Goal: Task Accomplishment & Management: Use online tool/utility

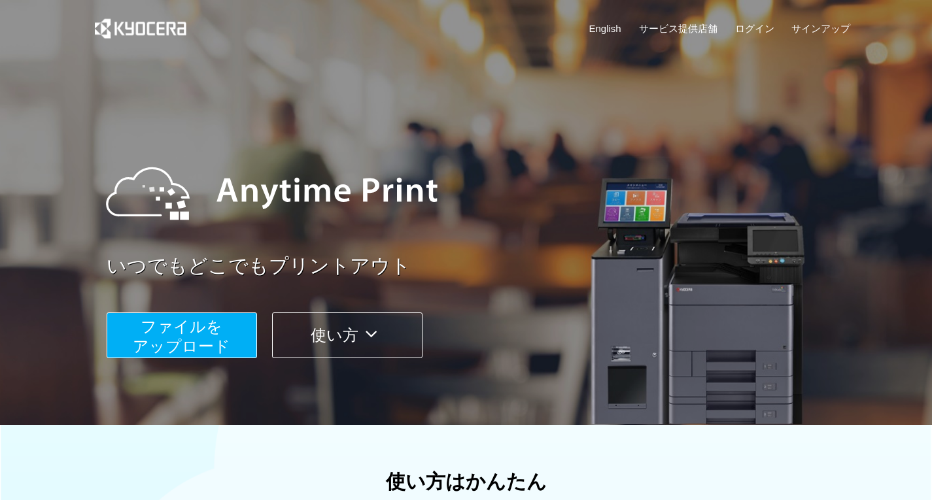
click at [216, 318] on span "ファイルを ​​アップロード" at bounding box center [181, 336] width 97 height 37
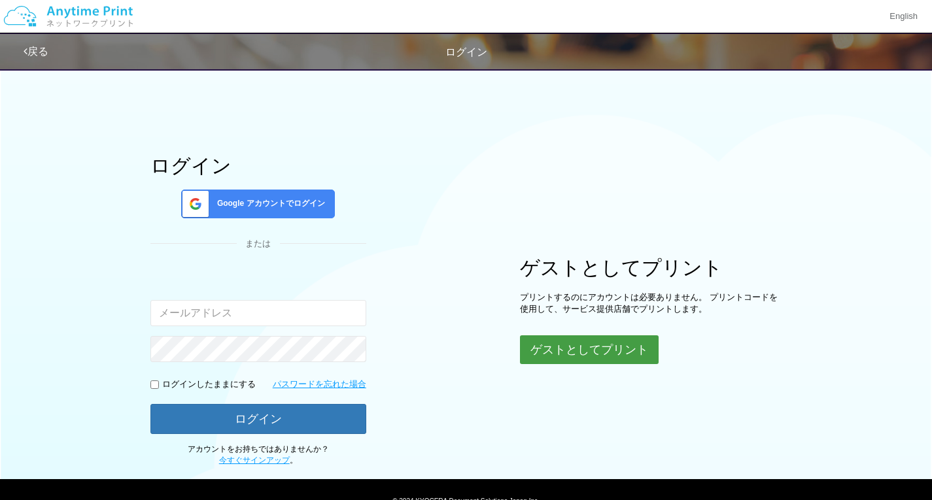
click at [607, 351] on button "ゲストとしてプリント" at bounding box center [589, 349] width 139 height 29
click at [613, 354] on button "ゲストとしてプリント" at bounding box center [589, 349] width 139 height 29
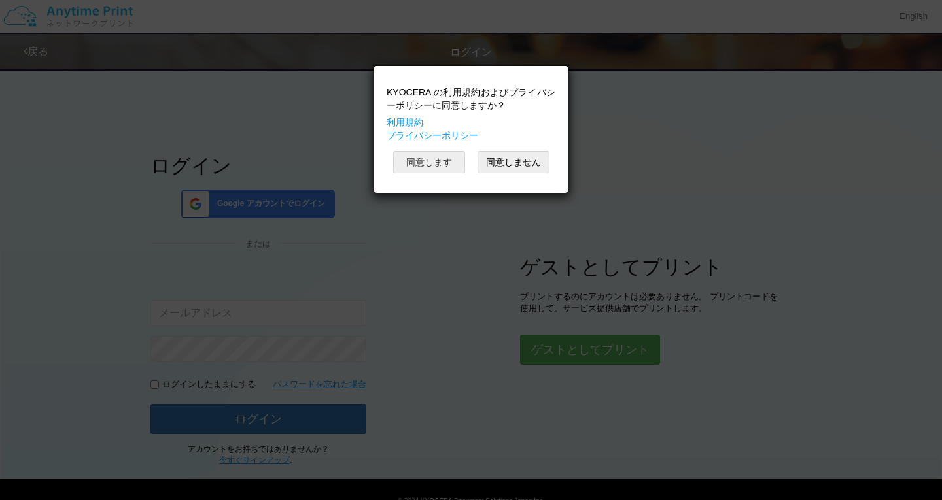
click at [452, 165] on button "同意します" at bounding box center [429, 162] width 72 height 22
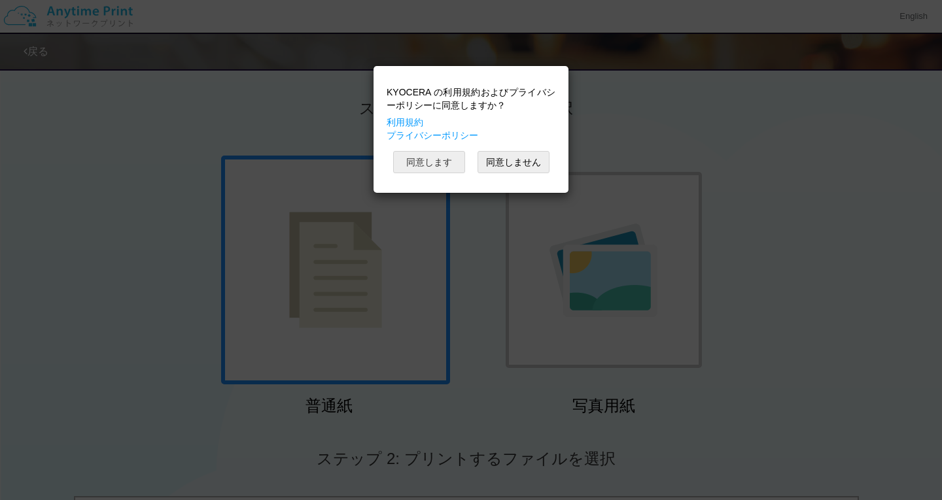
click at [443, 162] on button "同意します" at bounding box center [429, 162] width 72 height 22
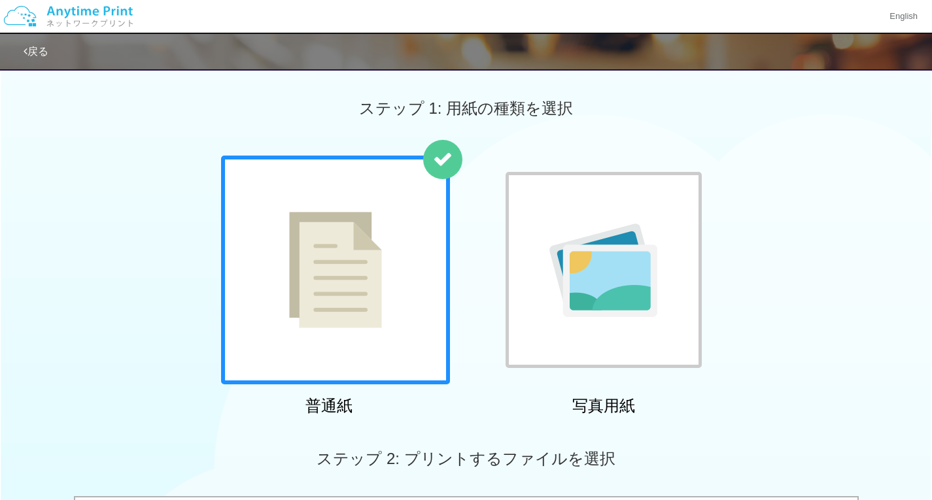
click at [388, 307] on div at bounding box center [335, 270] width 229 height 229
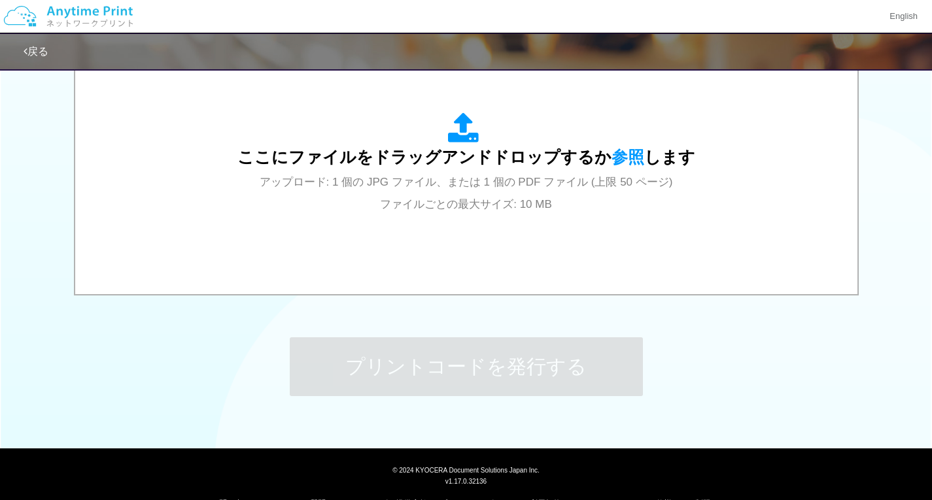
scroll to position [464, 0]
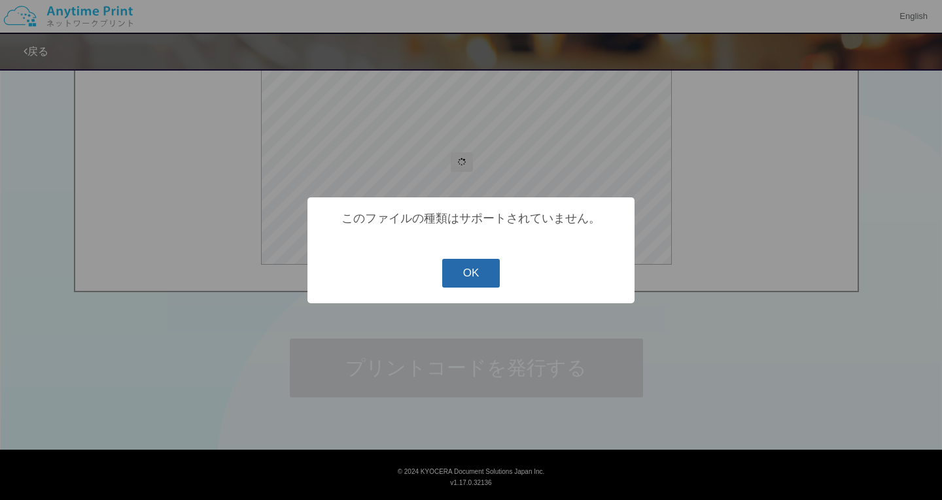
click at [480, 267] on button "OK" at bounding box center [471, 273] width 58 height 29
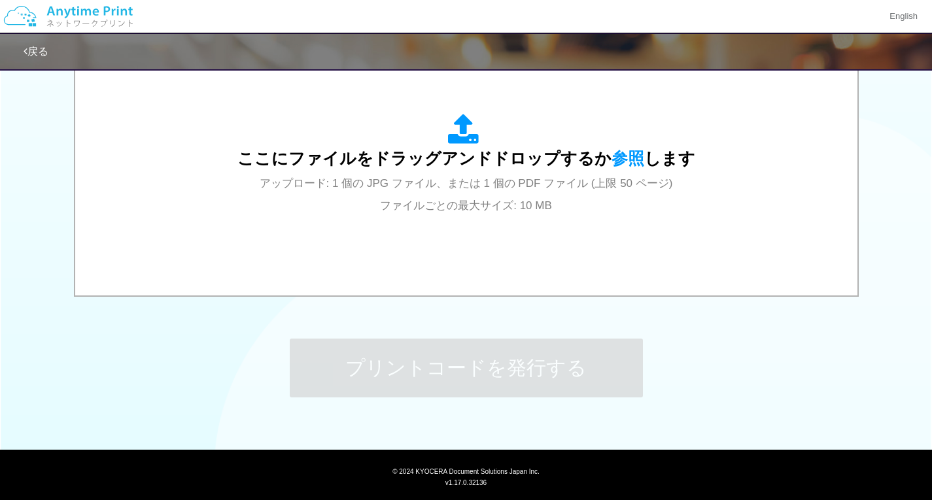
click at [216, 343] on div "ステップ 1: 用紙の種類を選択 普通紙 写真用紙 普通紙 写真用紙 previous next slide 1 of 2 comma.current.act…" at bounding box center [466, 17] width 932 height 839
